Goal: Communication & Community: Answer question/provide support

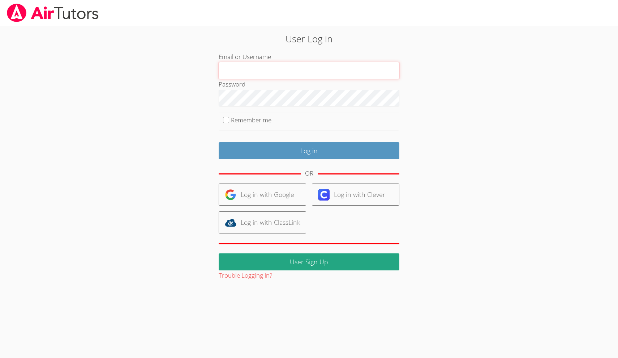
type input "[EMAIL_ADDRESS][DOMAIN_NAME]"
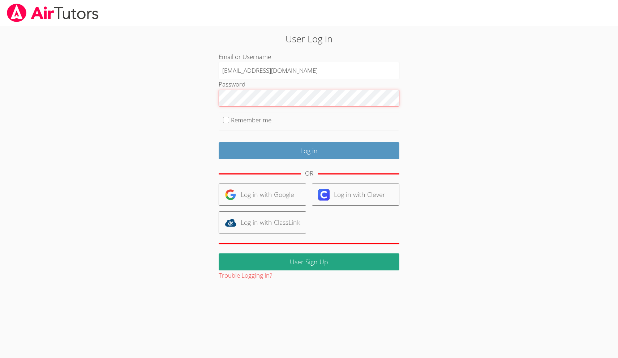
click at [309, 149] on input "Log in" at bounding box center [309, 150] width 181 height 17
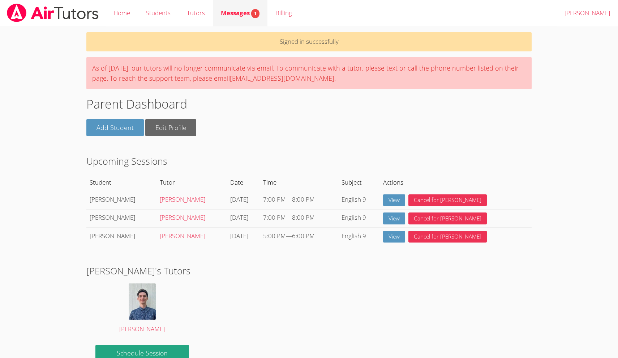
click at [251, 13] on span "Messages 1" at bounding box center [240, 13] width 39 height 8
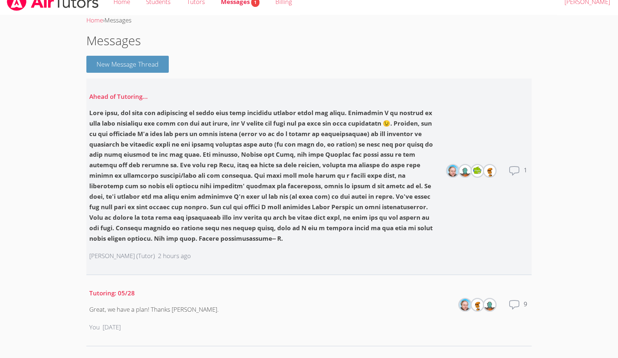
scroll to position [18, 0]
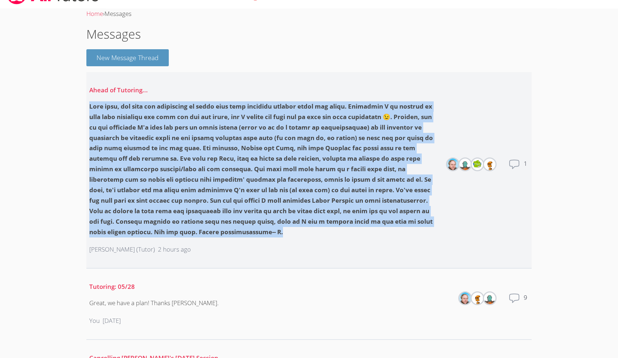
drag, startPoint x: 91, startPoint y: 98, endPoint x: 277, endPoint y: 228, distance: 227.1
click at [277, 227] on div "Ahead of Tutoring... [PERSON_NAME] (Tutor) 2 hours ago" at bounding box center [264, 169] width 350 height 181
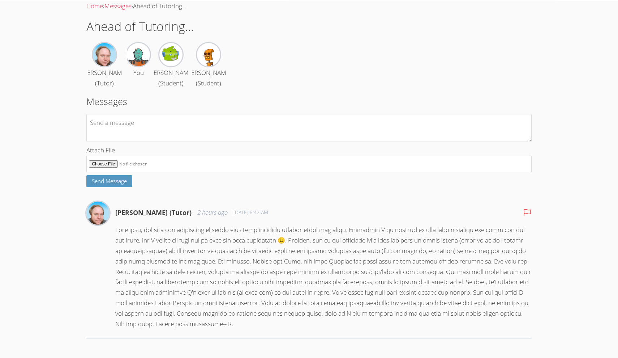
scroll to position [39, 0]
click at [238, 311] on p at bounding box center [323, 277] width 416 height 105
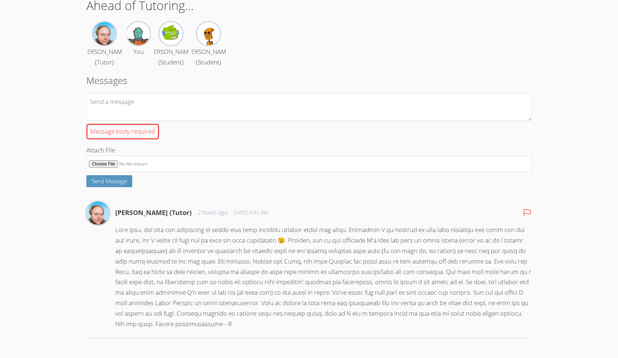
scroll to position [50, 0]
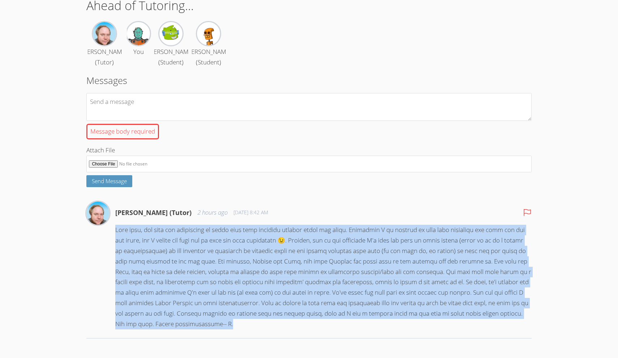
drag, startPoint x: 217, startPoint y: 323, endPoint x: 114, endPoint y: 236, distance: 135.2
click at [114, 236] on div "Shawn White (Tutor) 2 hours ago Aug 23, 2025 8:42 AM" at bounding box center [308, 269] width 445 height 137
copy p "Well boys, you have the misfortune of being with your fearless bearded tutor ye…"
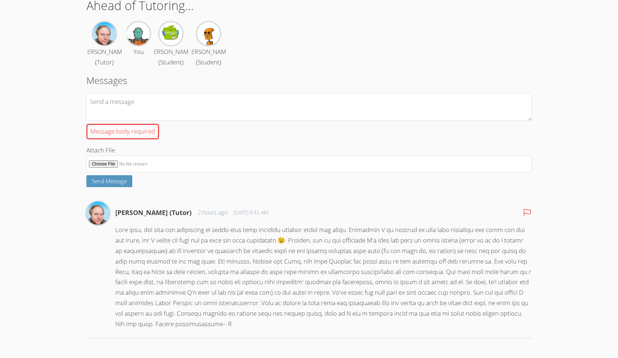
click at [64, 287] on body "Home Students Tutors Messages Billing Logout Shelley Home › Messages › Ahead of…" at bounding box center [309, 133] width 618 height 358
click at [70, 273] on body "Home Students Tutors Messages Billing Logout Shelley Home › Messages › Ahead of…" at bounding box center [309, 133] width 618 height 358
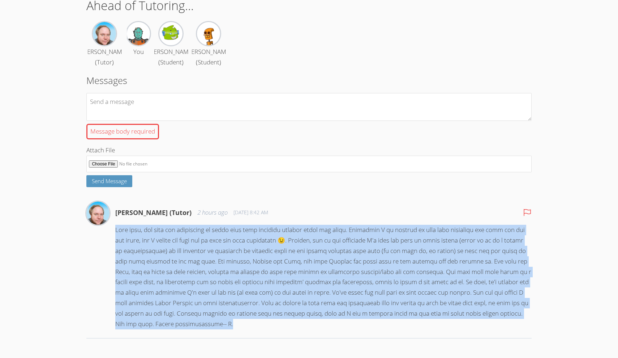
drag, startPoint x: 211, startPoint y: 323, endPoint x: 115, endPoint y: 236, distance: 129.3
click at [115, 236] on p at bounding box center [323, 277] width 416 height 105
copy p "Well boys, you have the misfortune of being with your fearless bearded tutor ye…"
